Goal: Find specific page/section: Find specific page/section

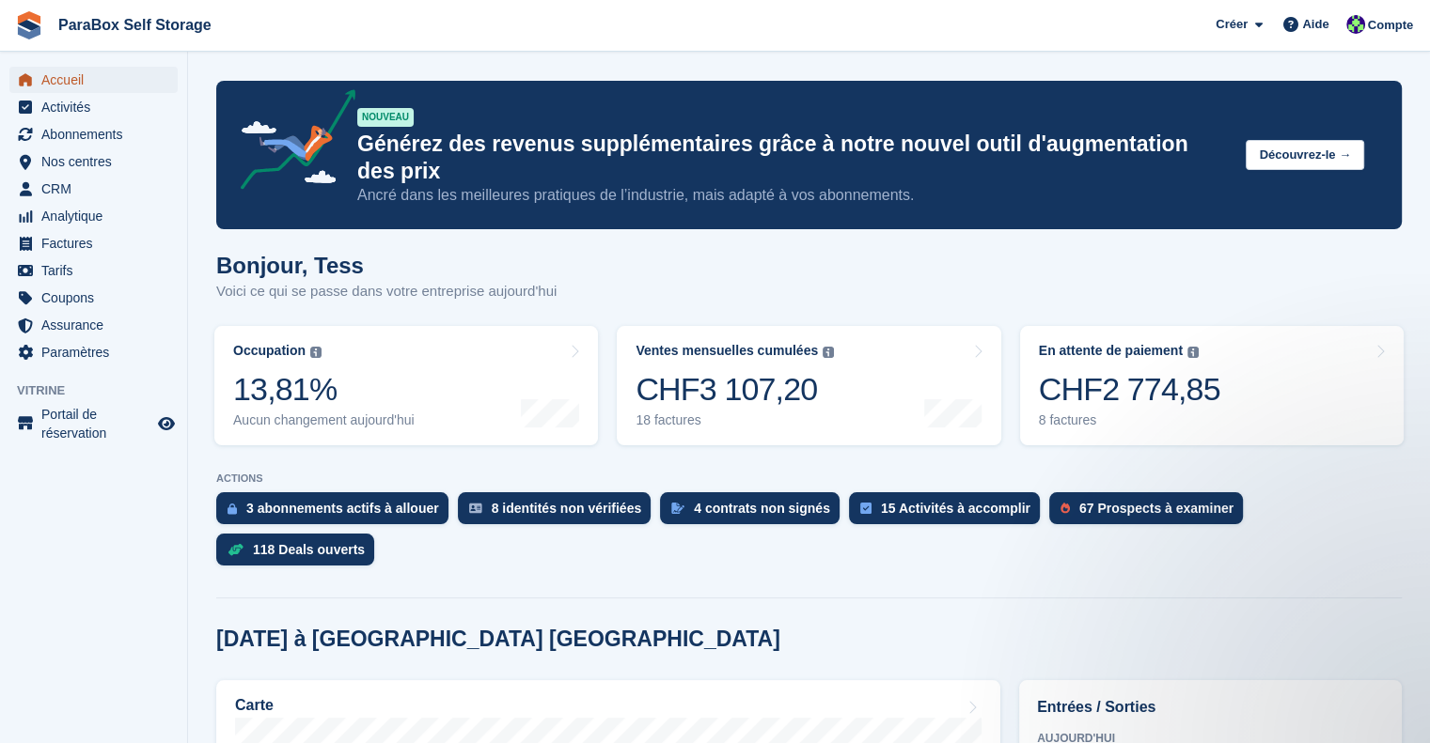
drag, startPoint x: 94, startPoint y: 83, endPoint x: 116, endPoint y: 82, distance: 21.6
click at [94, 83] on span "Accueil" at bounding box center [97, 80] width 113 height 26
click at [94, 235] on span "Factures" at bounding box center [97, 243] width 113 height 26
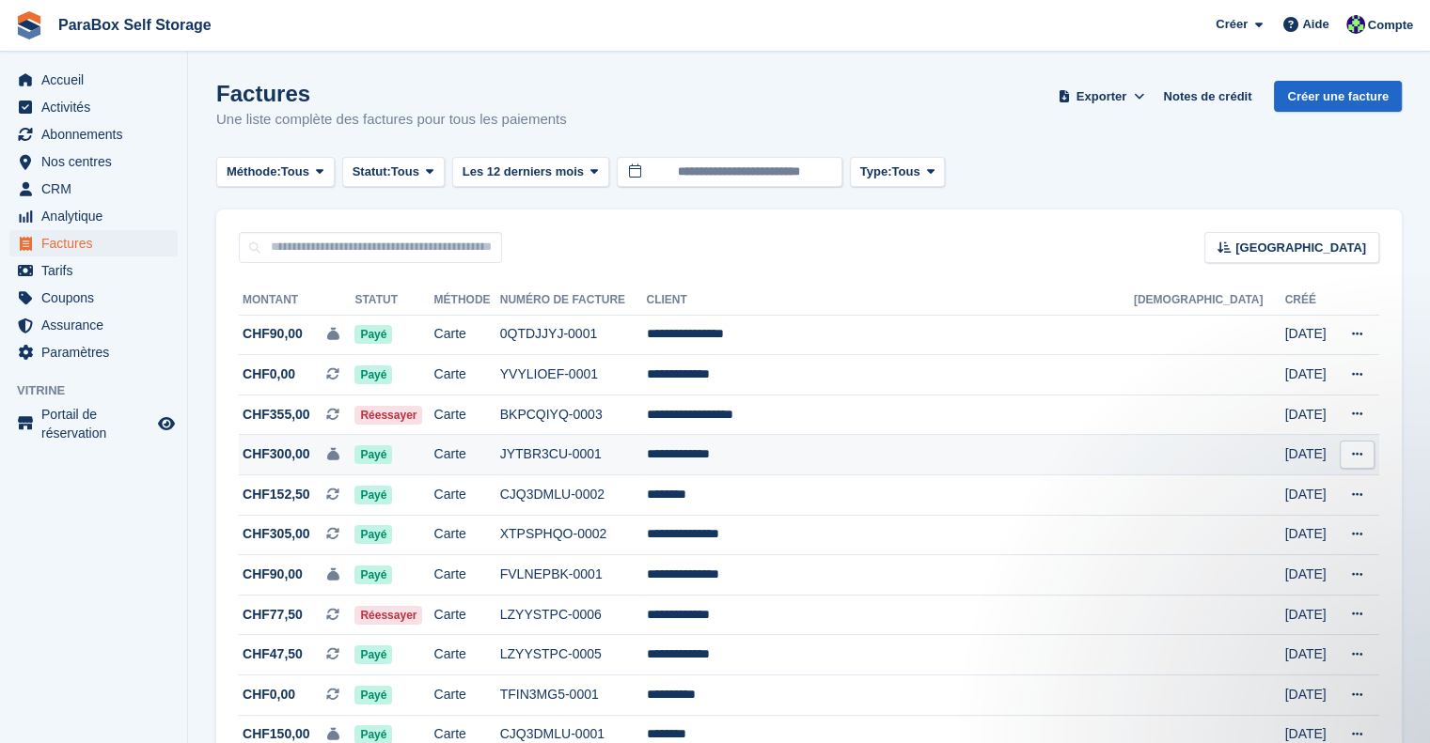
click at [836, 449] on td "**********" at bounding box center [889, 455] width 487 height 40
